Goal: Task Accomplishment & Management: Complete application form

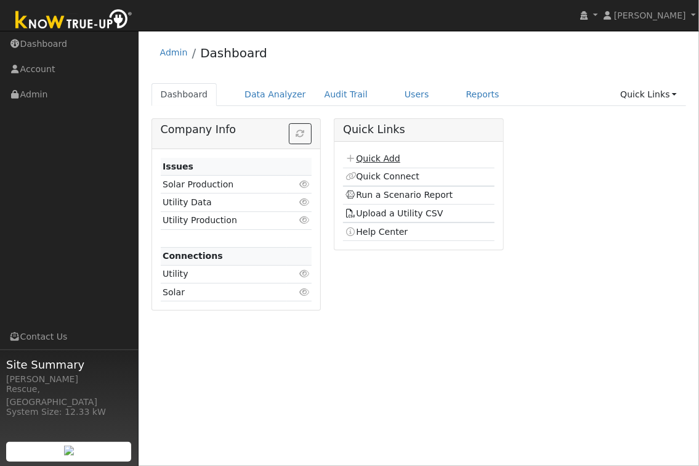
click at [390, 156] on link "Quick Add" at bounding box center [373, 158] width 55 height 10
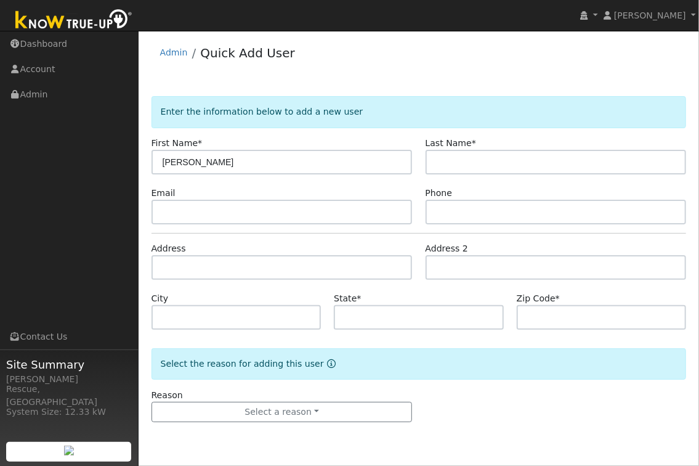
type input "[PERSON_NAME]"
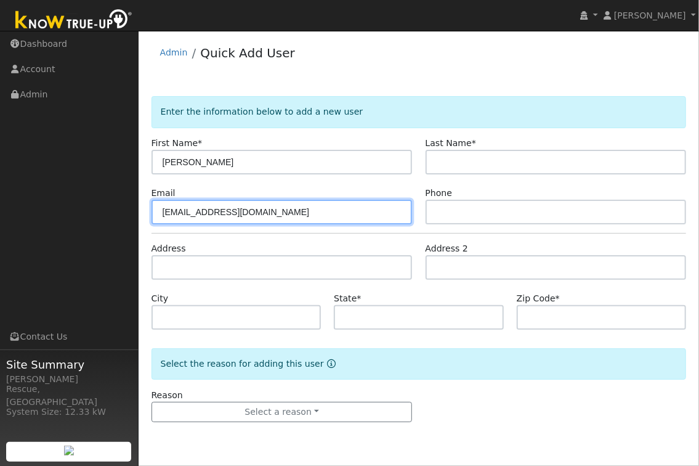
type input "[EMAIL_ADDRESS][DOMAIN_NAME]"
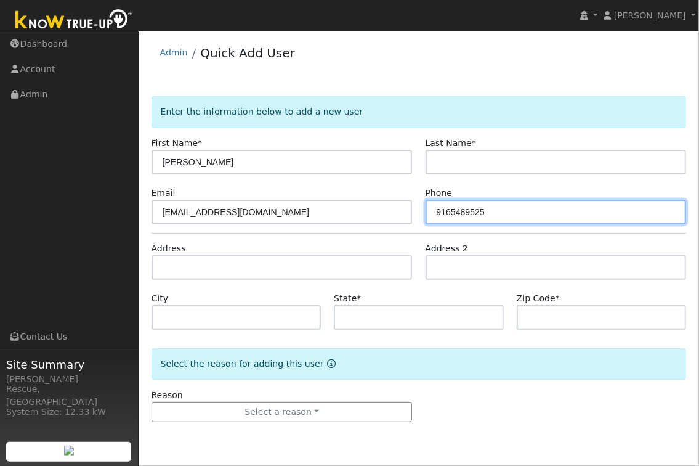
type input "9165489525"
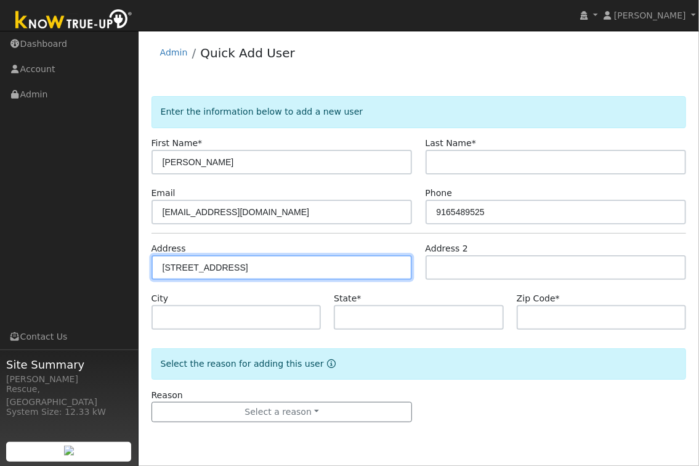
type input "[STREET_ADDRESS]"
type input "Folsom"
type input "CA"
type input "95630"
type input "[STREET_ADDRESS]"
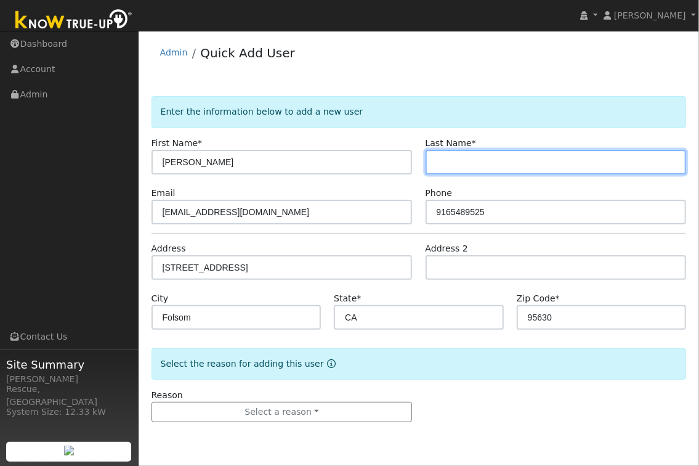
click at [496, 153] on input "text" at bounding box center [556, 162] width 261 height 25
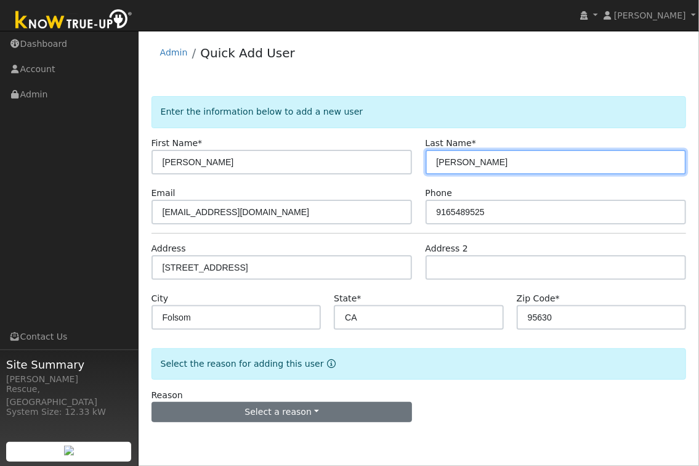
type input "Boyd"
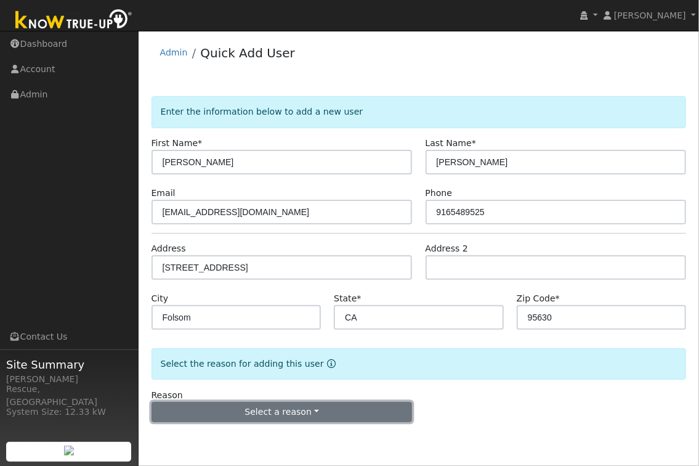
click at [289, 406] on button "Select a reason" at bounding box center [282, 412] width 261 height 21
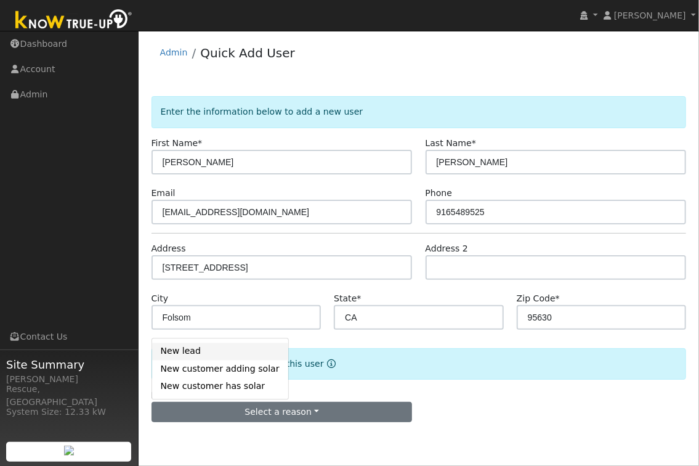
click at [189, 350] on link "New lead" at bounding box center [220, 350] width 136 height 17
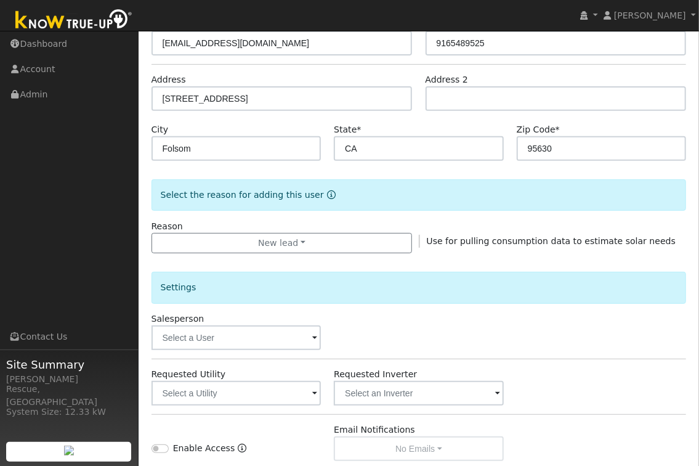
scroll to position [181, 0]
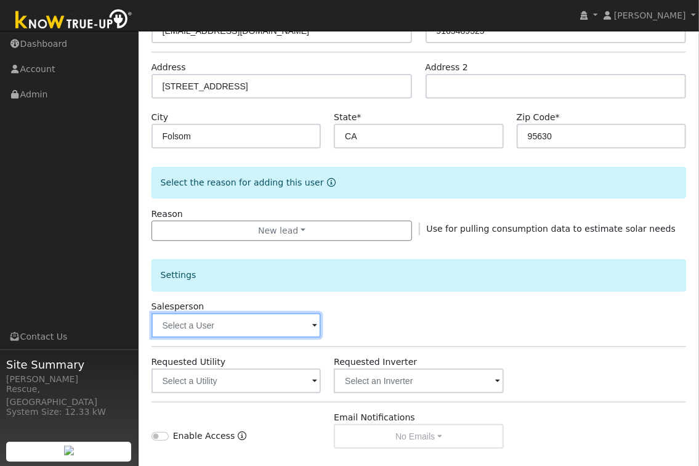
click at [275, 330] on input "text" at bounding box center [237, 325] width 170 height 25
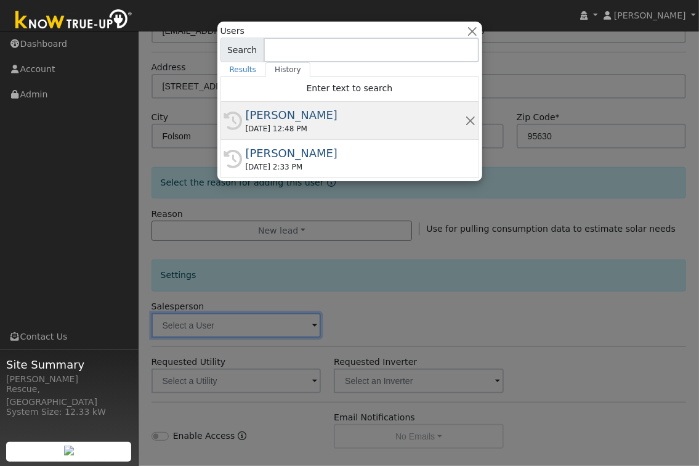
click at [277, 128] on div "08/13/2025 12:48 PM" at bounding box center [355, 128] width 219 height 11
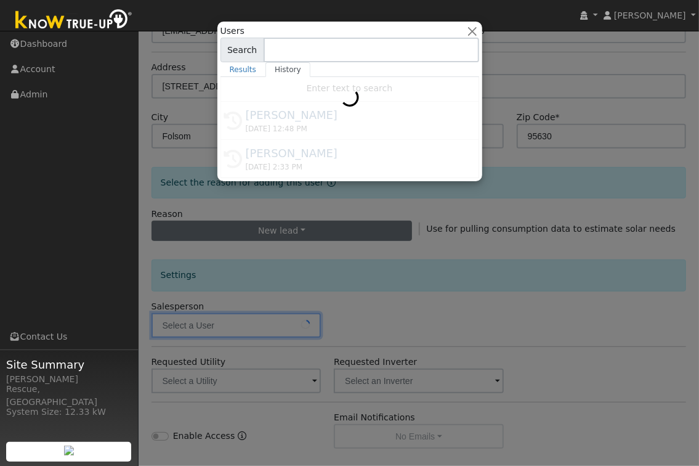
type input "[PERSON_NAME]"
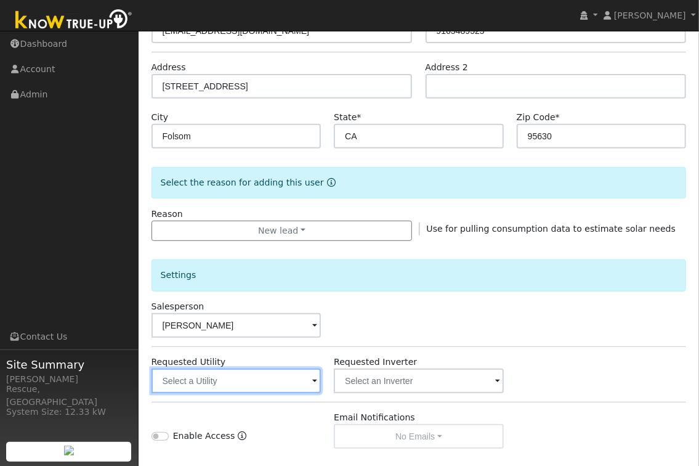
click at [286, 389] on input "text" at bounding box center [237, 380] width 170 height 25
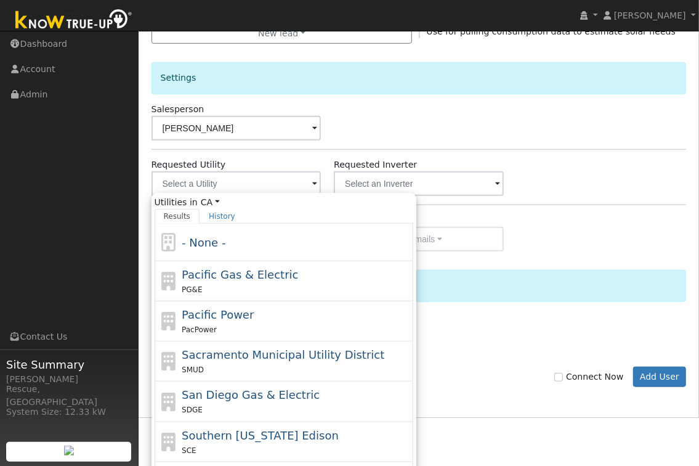
drag, startPoint x: 264, startPoint y: 372, endPoint x: 258, endPoint y: 373, distance: 6.3
click at [264, 372] on div "SMUD" at bounding box center [296, 369] width 228 height 13
type input "Sacramento Municipal Utility District"
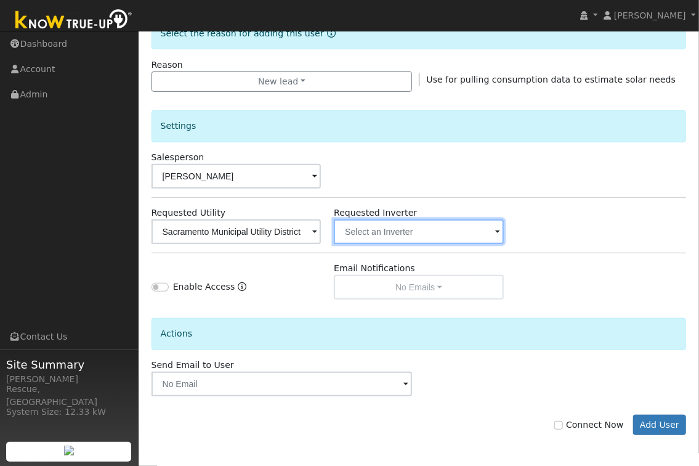
click at [322, 230] on input "text" at bounding box center [237, 231] width 170 height 25
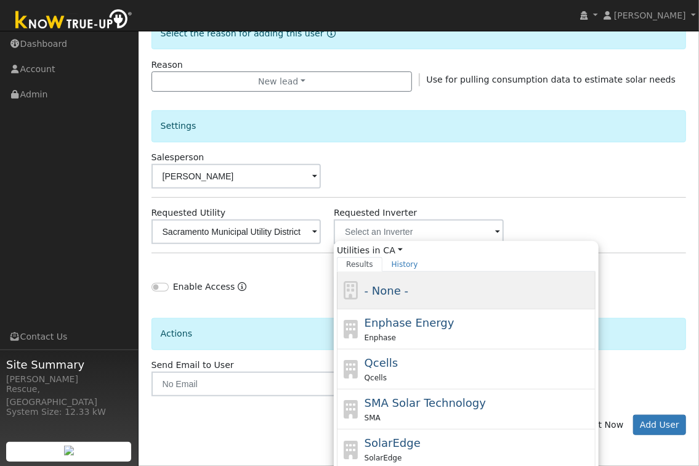
click at [415, 304] on div "- None -" at bounding box center [466, 291] width 259 height 38
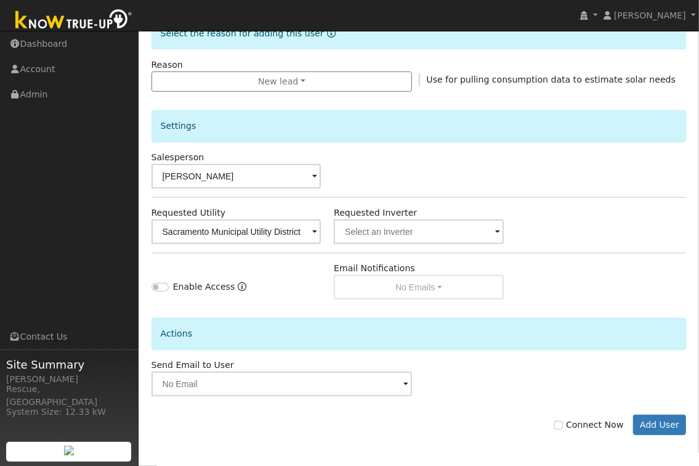
scroll to position [329, 0]
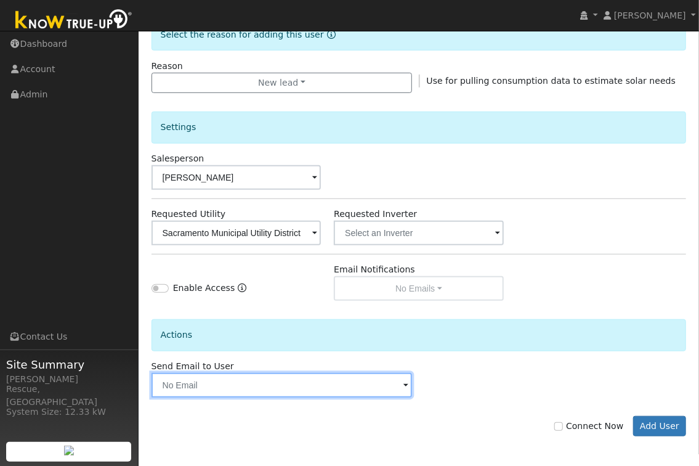
click at [285, 390] on input "text" at bounding box center [282, 385] width 261 height 25
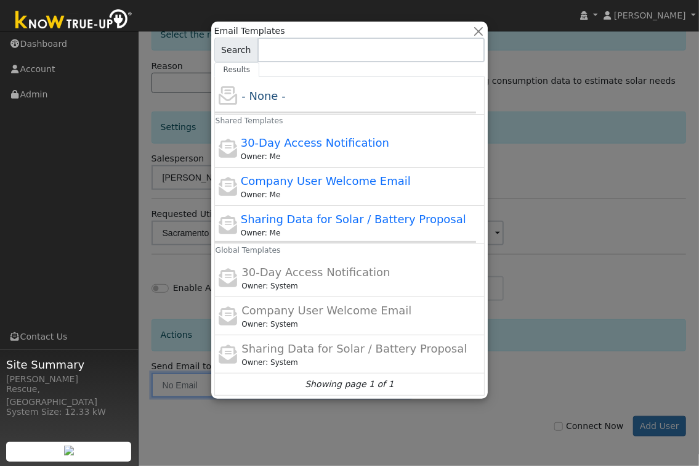
click at [319, 226] on div "Sharing Data for Solar / Battery Proposal Owner: Me" at bounding box center [356, 225] width 230 height 28
type input "Sharing Data for Solar / Battery Proposal"
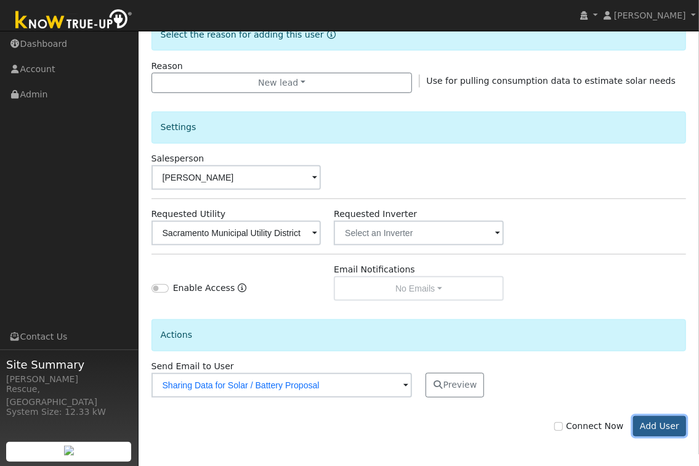
click at [658, 426] on button "Add User" at bounding box center [660, 426] width 54 height 21
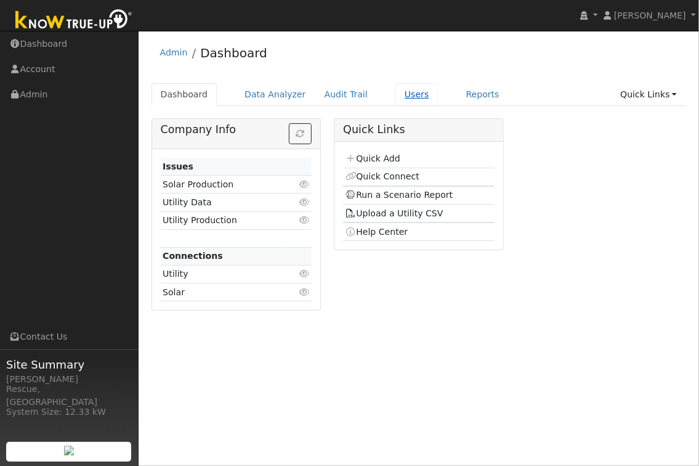
click at [411, 103] on link "Users" at bounding box center [416, 94] width 43 height 23
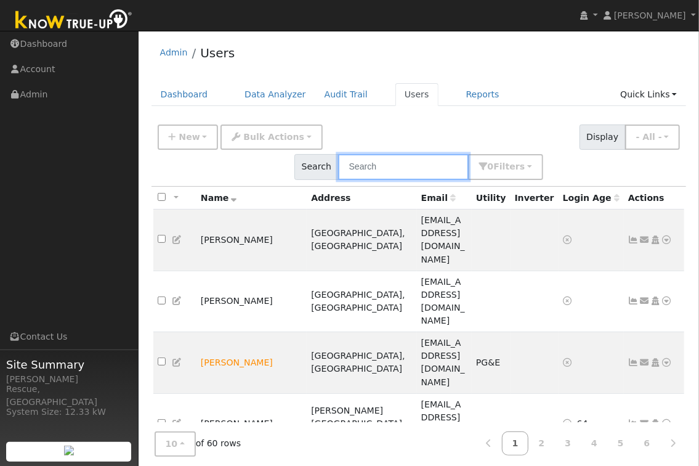
click at [469, 154] on input "text" at bounding box center [403, 166] width 131 height 25
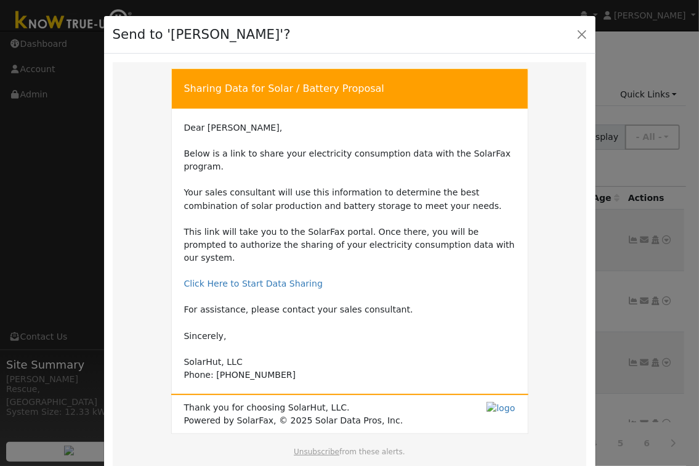
scroll to position [72, 0]
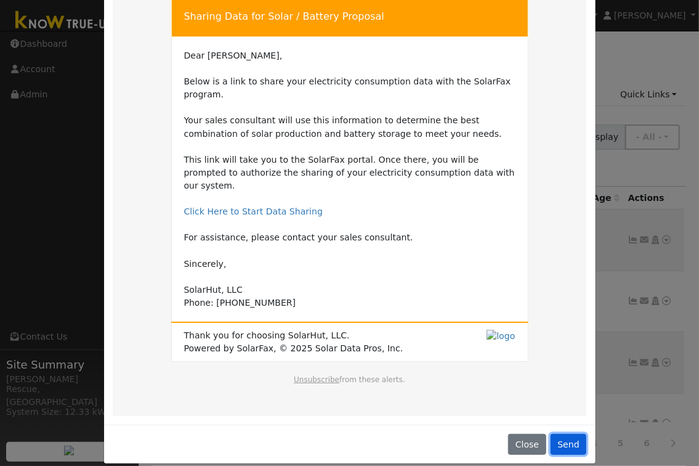
click at [566, 434] on button "Send" at bounding box center [569, 444] width 36 height 21
